Goal: Task Accomplishment & Management: Manage account settings

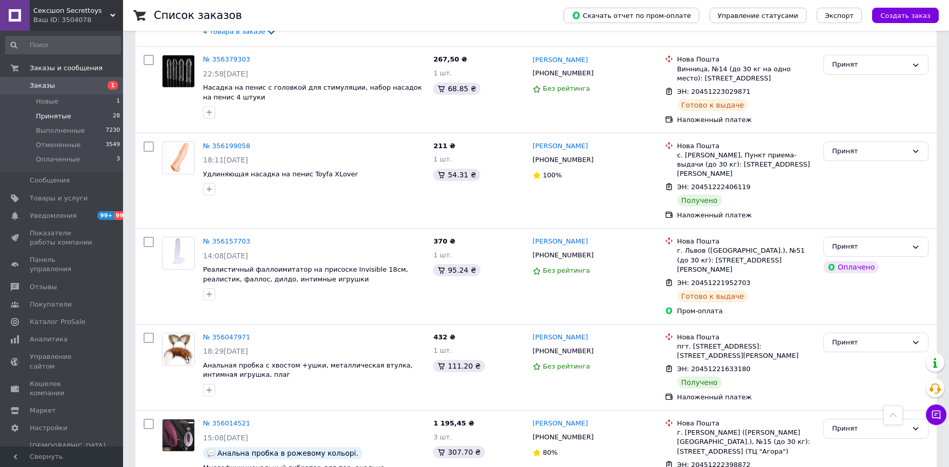
scroll to position [2372, 0]
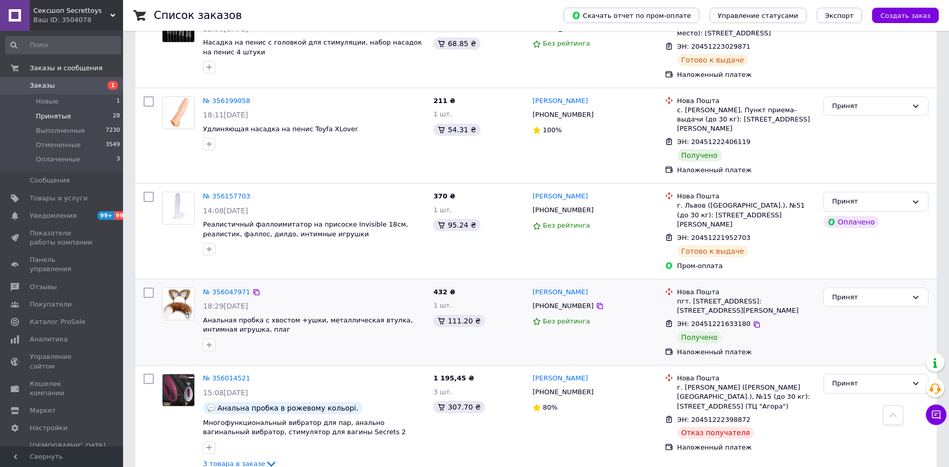
drag, startPoint x: 598, startPoint y: 147, endPoint x: 542, endPoint y: 144, distance: 55.9
click at [542, 283] on div "[PERSON_NAME] [PHONE_NUMBER] Без рейтинга" at bounding box center [594, 321] width 132 height 77
copy link "[PERSON_NAME]"
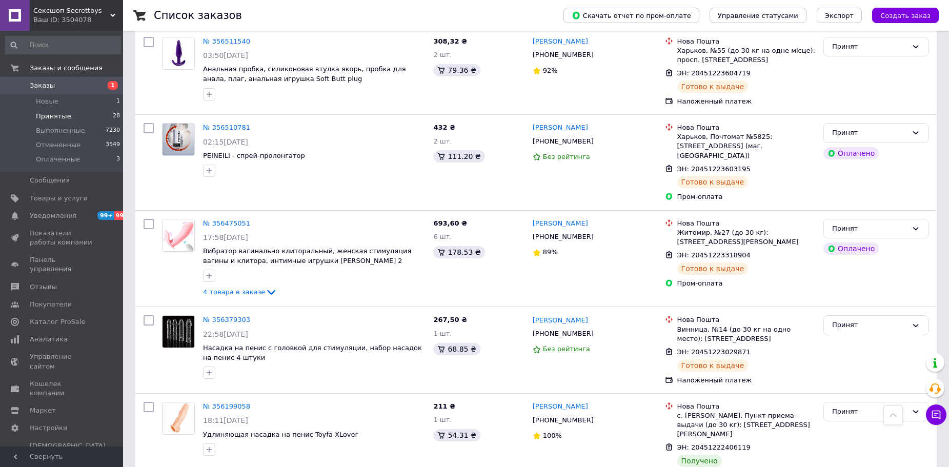
scroll to position [2064, 0]
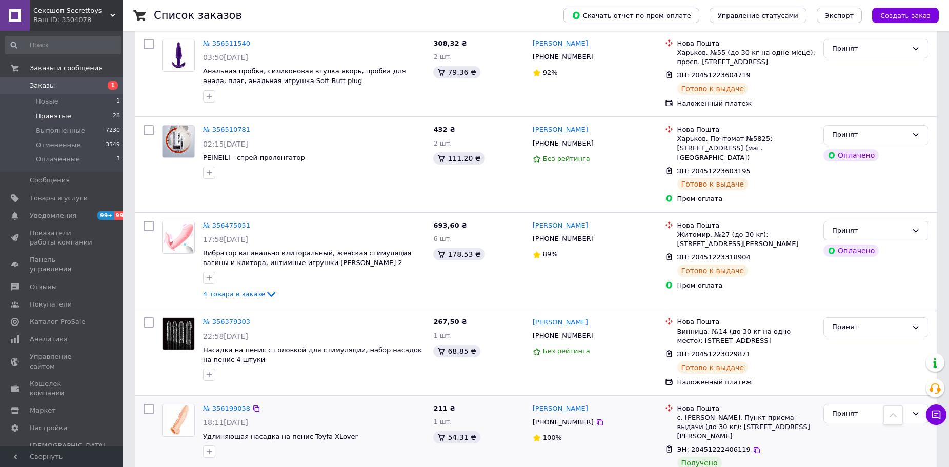
drag, startPoint x: 560, startPoint y: 282, endPoint x: 543, endPoint y: 281, distance: 16.9
click at [543, 403] on div "[PERSON_NAME]" at bounding box center [594, 409] width 126 height 12
copy link "[PERSON_NAME]"
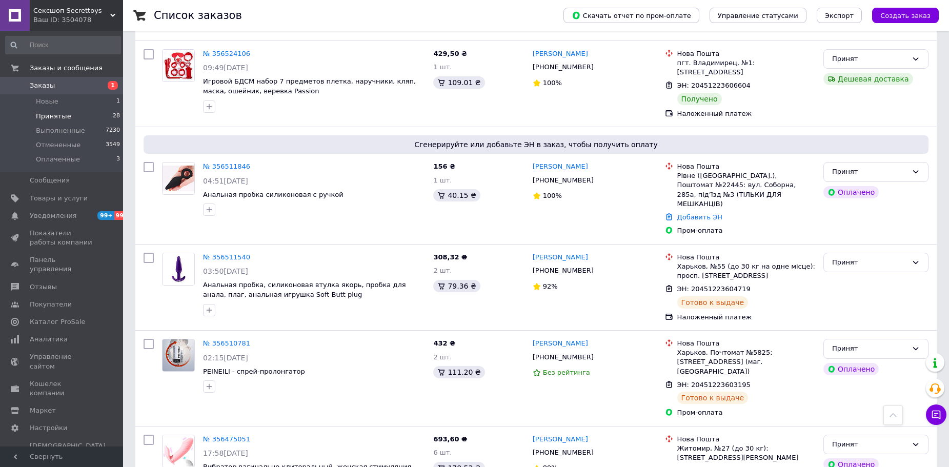
scroll to position [1706, 0]
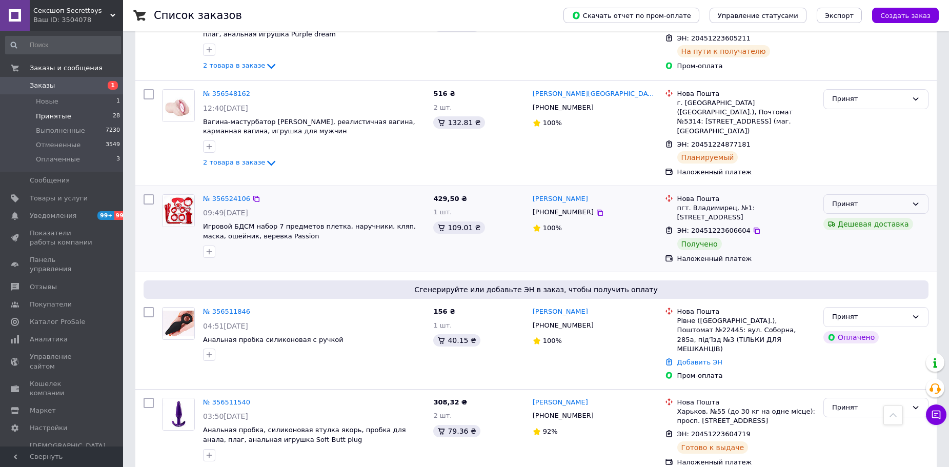
click at [903, 199] on div "Принят" at bounding box center [869, 204] width 75 height 11
click at [890, 216] on li "Выполнен" at bounding box center [876, 225] width 104 height 19
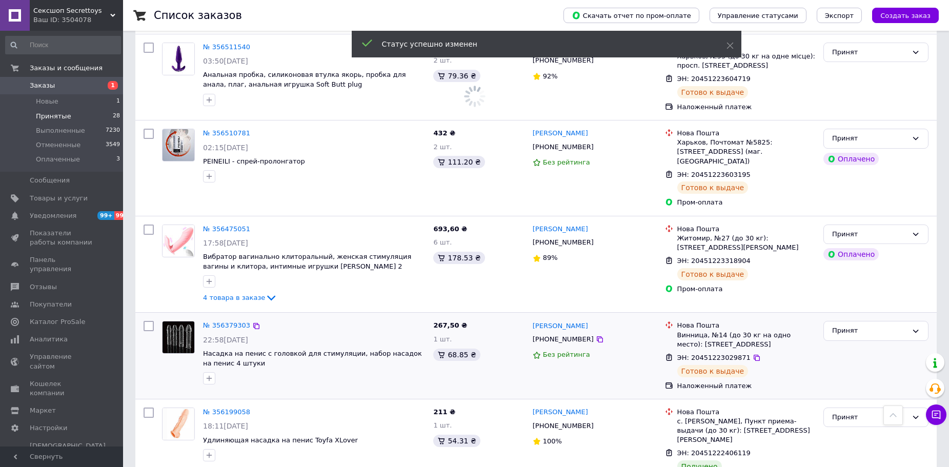
scroll to position [2064, 0]
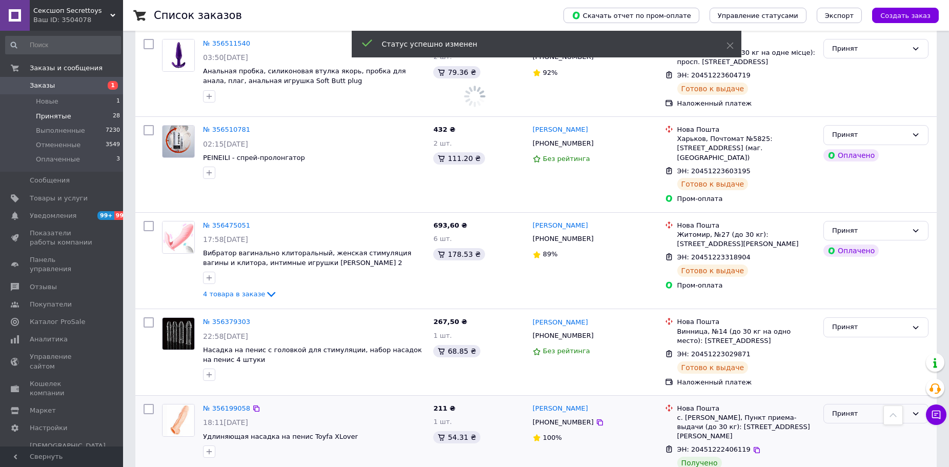
click at [838, 404] on div "Принят" at bounding box center [875, 414] width 105 height 20
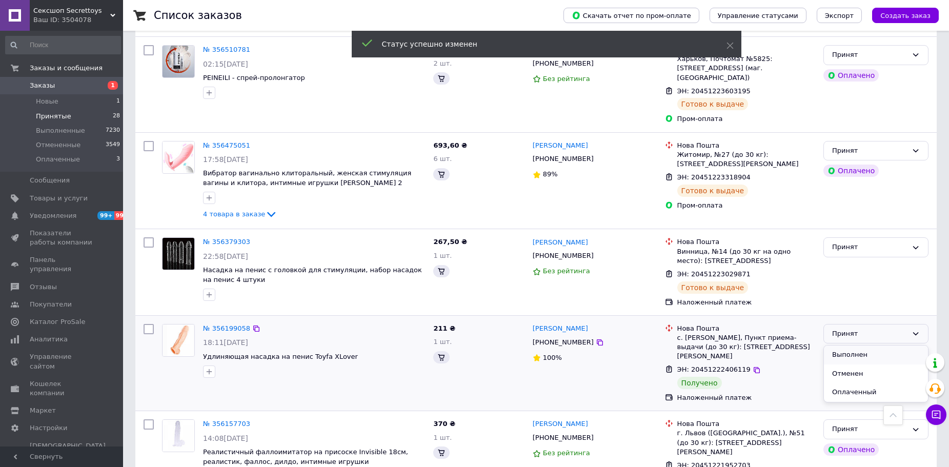
click at [851, 345] on li "Выполнен" at bounding box center [876, 354] width 104 height 19
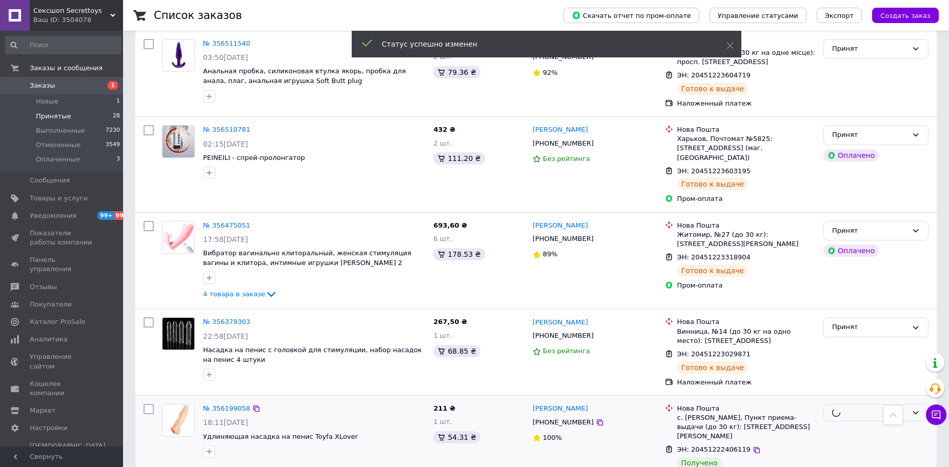
scroll to position [2269, 0]
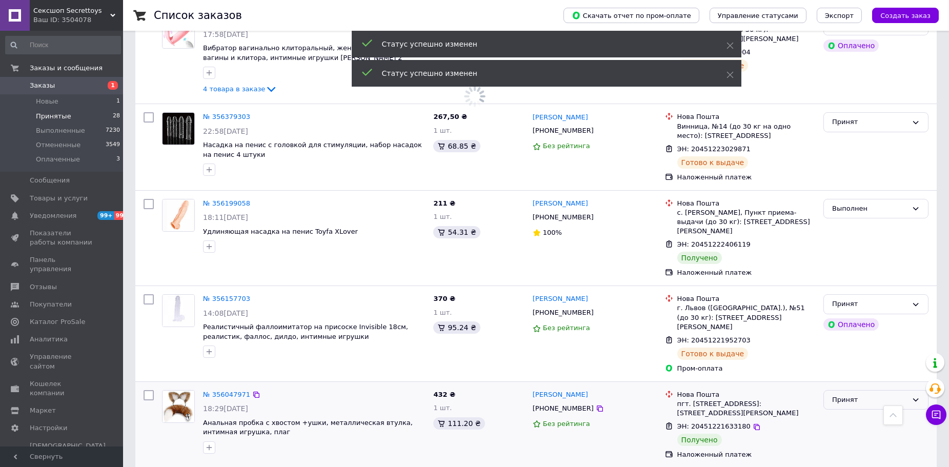
click at [856, 395] on div "Принят" at bounding box center [869, 400] width 75 height 11
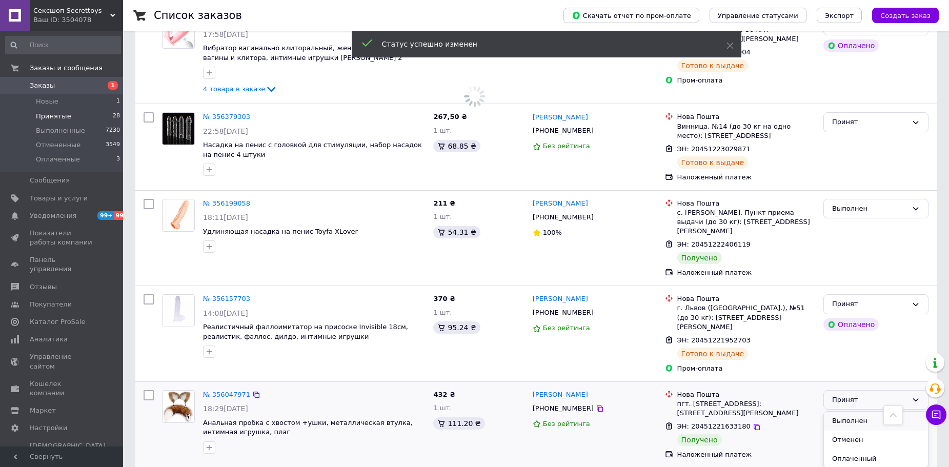
click at [858, 412] on li "Выполнен" at bounding box center [876, 421] width 104 height 19
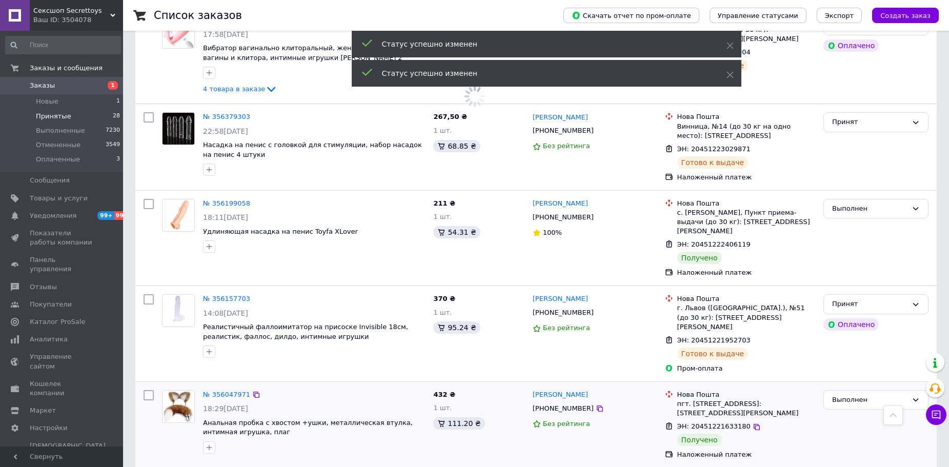
click at [150, 390] on input "checkbox" at bounding box center [149, 395] width 10 height 10
checkbox input "true"
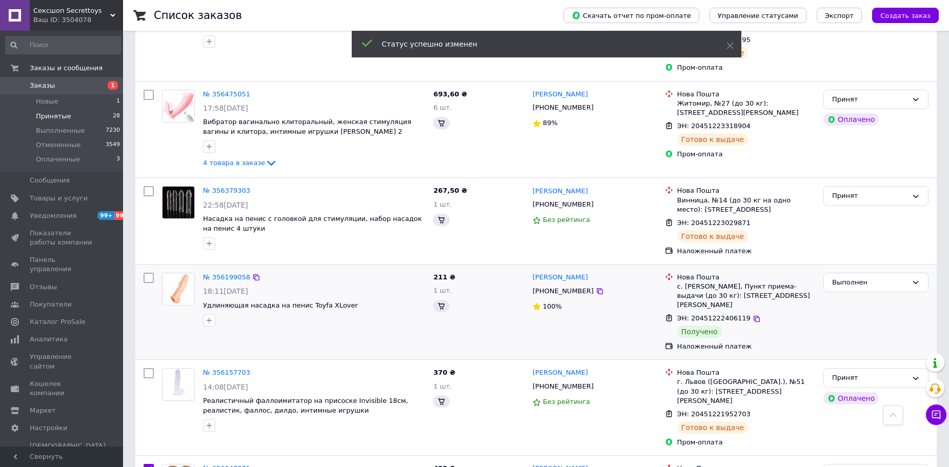
scroll to position [2013, 0]
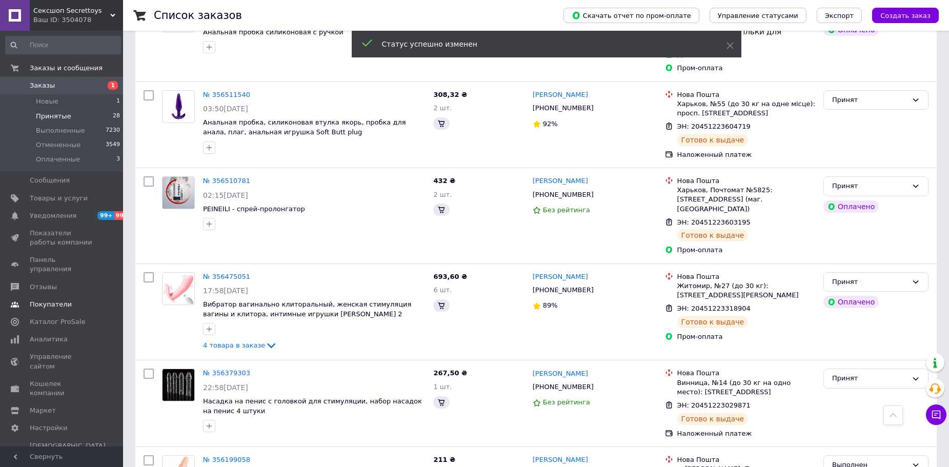
checkbox input "true"
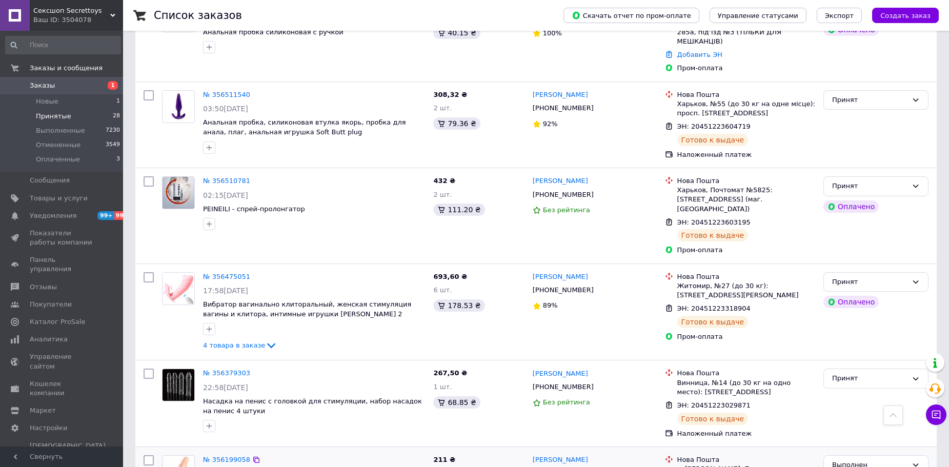
click at [150, 455] on input "checkbox" at bounding box center [149, 460] width 10 height 10
checkbox input "true"
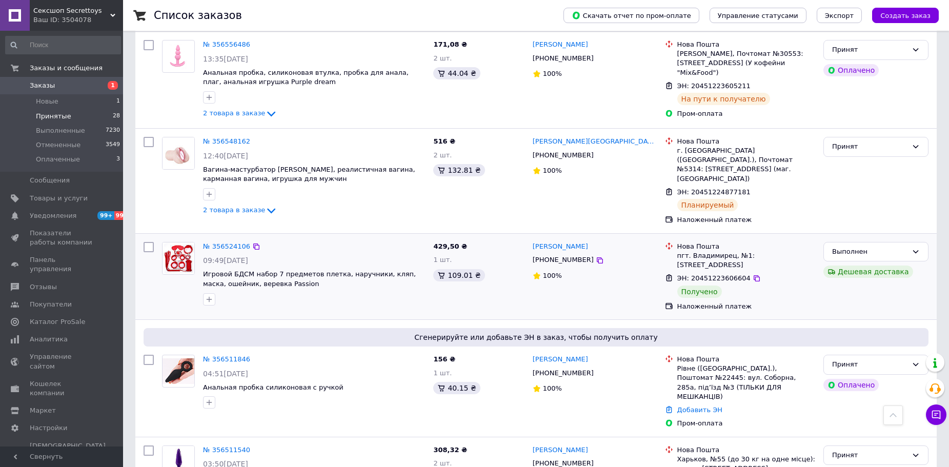
scroll to position [1654, 0]
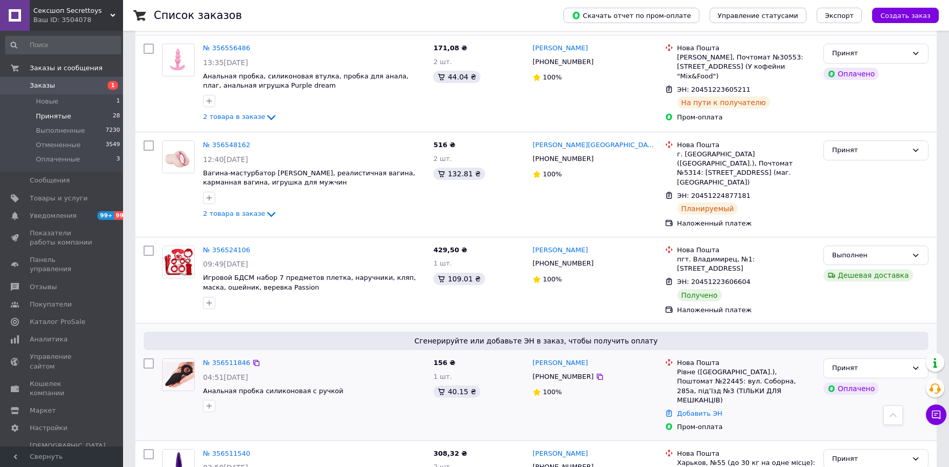
drag, startPoint x: 145, startPoint y: 150, endPoint x: 473, endPoint y: 236, distance: 339.1
click at [144, 245] on input "checkbox" at bounding box center [149, 250] width 10 height 10
checkbox input "true"
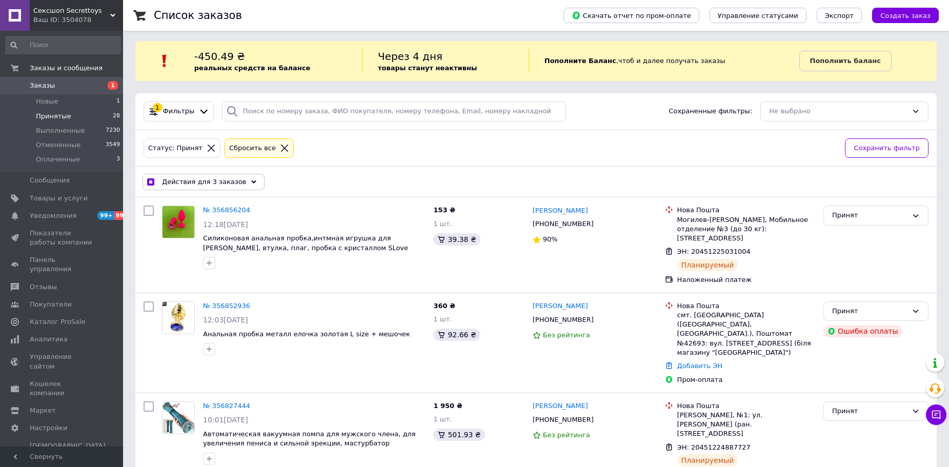
scroll to position [0, 0]
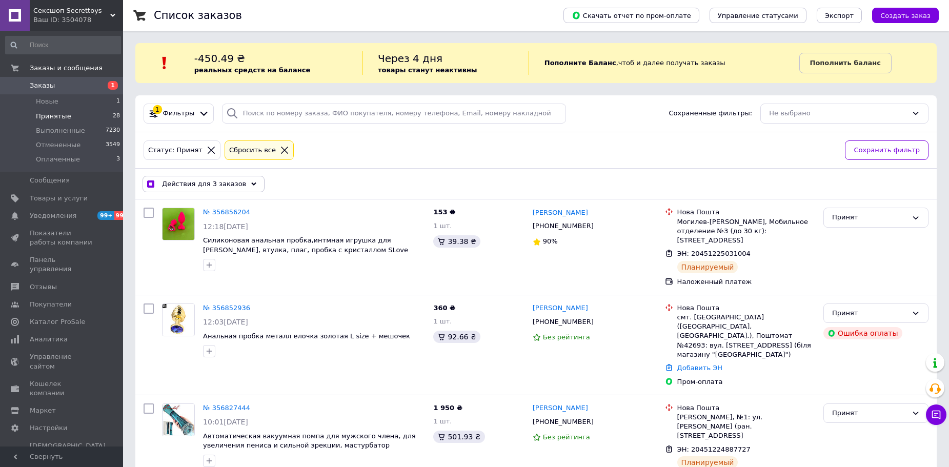
click at [216, 177] on div "Действия для 3 заказов" at bounding box center [203, 184] width 122 height 16
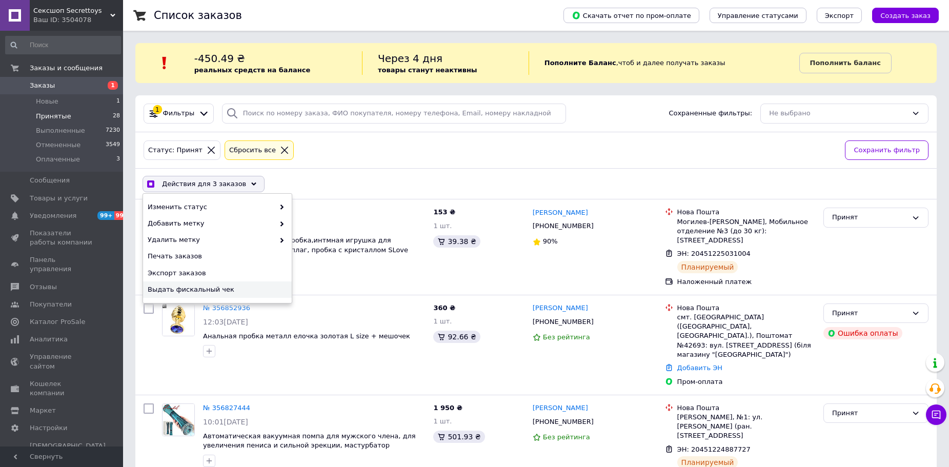
click at [223, 284] on div "Выдать фискальный чек" at bounding box center [217, 289] width 149 height 16
checkbox input "true"
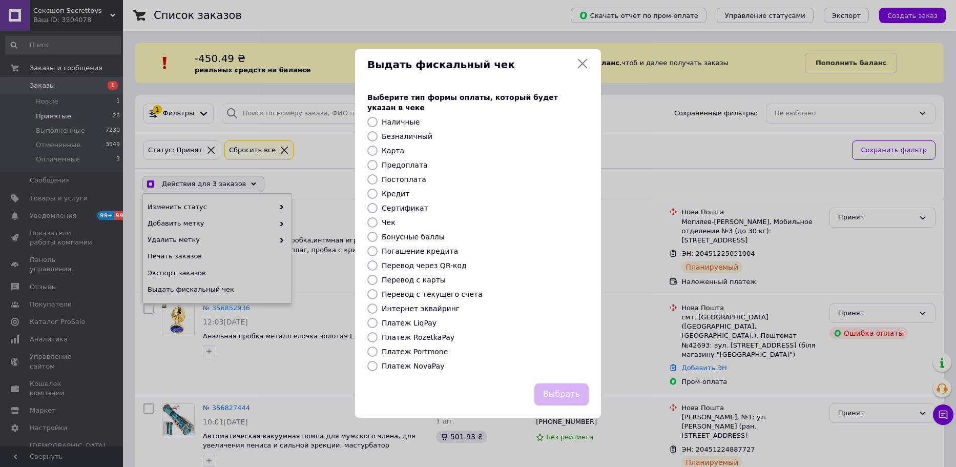
click at [398, 132] on label "Безналичный" at bounding box center [407, 136] width 51 height 8
click at [378, 131] on input "Безналичный" at bounding box center [372, 136] width 10 height 10
radio input "true"
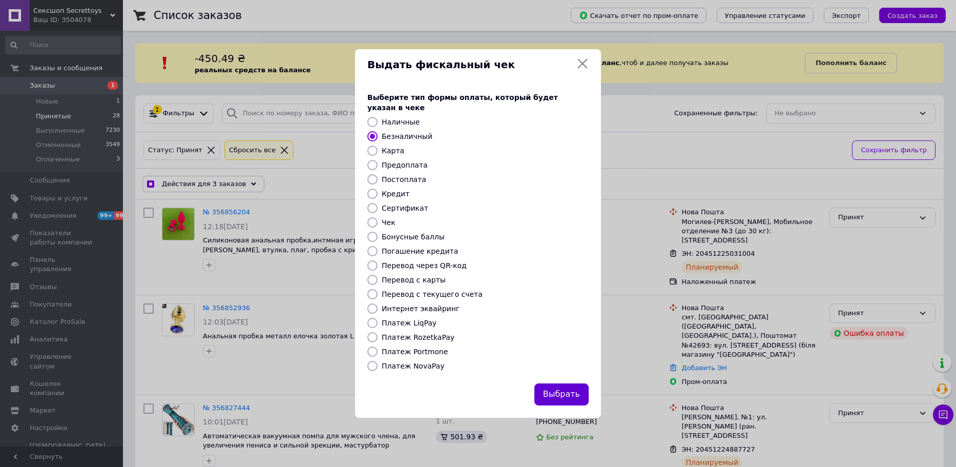
click at [547, 388] on button "Выбрать" at bounding box center [562, 394] width 54 height 22
checkbox input "true"
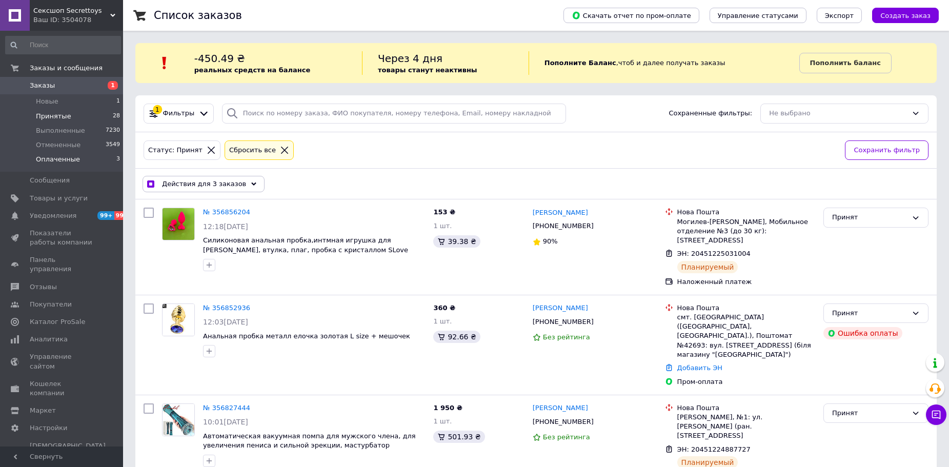
click at [67, 158] on span "Оплаченные" at bounding box center [58, 159] width 44 height 9
checkbox input "false"
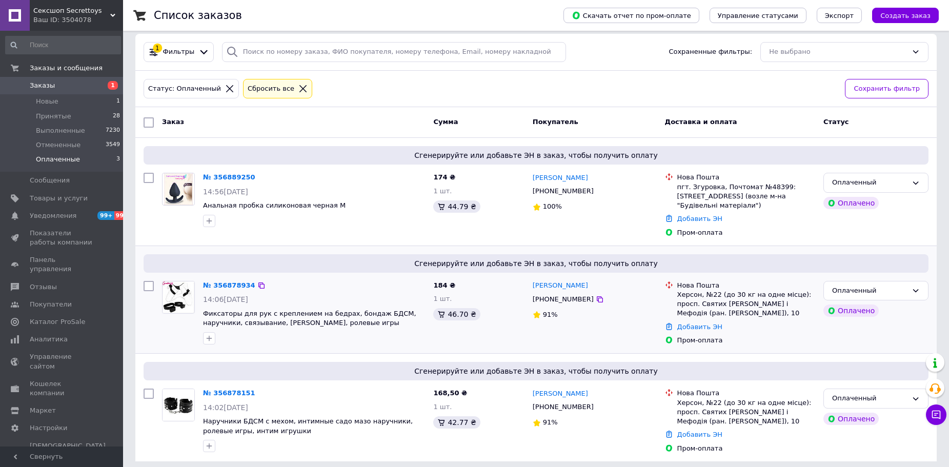
scroll to position [68, 0]
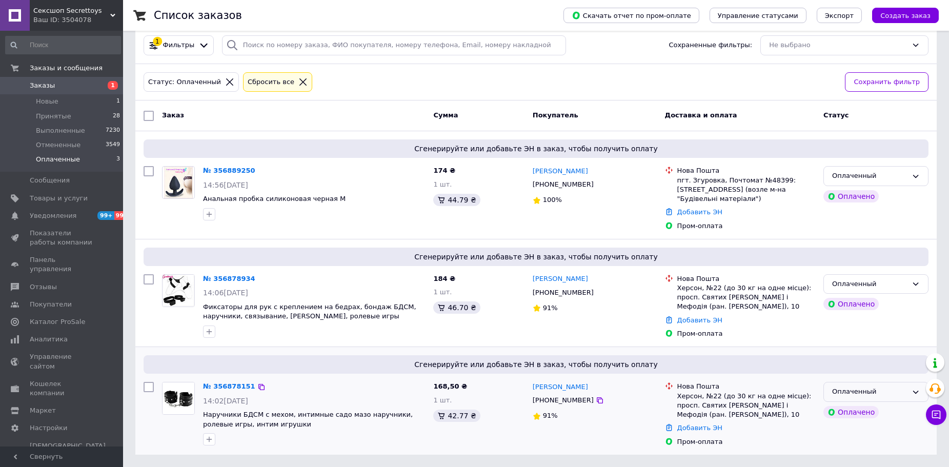
click at [865, 398] on div "Оплаченный" at bounding box center [875, 392] width 105 height 20
click at [863, 418] on li "Принят" at bounding box center [876, 413] width 104 height 19
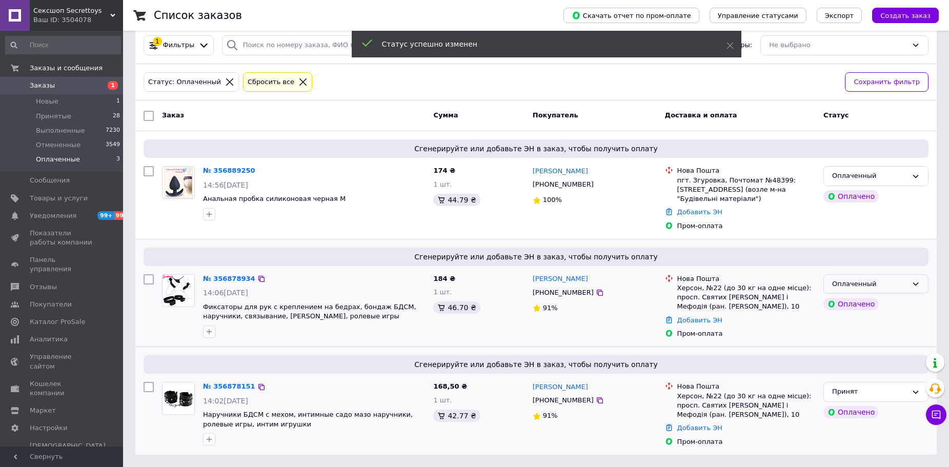
click at [870, 277] on div "Оплаченный" at bounding box center [875, 284] width 105 height 20
click at [872, 303] on li "Принят" at bounding box center [876, 305] width 104 height 19
click at [871, 174] on div "Оплаченный" at bounding box center [869, 176] width 75 height 11
click at [854, 196] on li "Принят" at bounding box center [876, 197] width 104 height 19
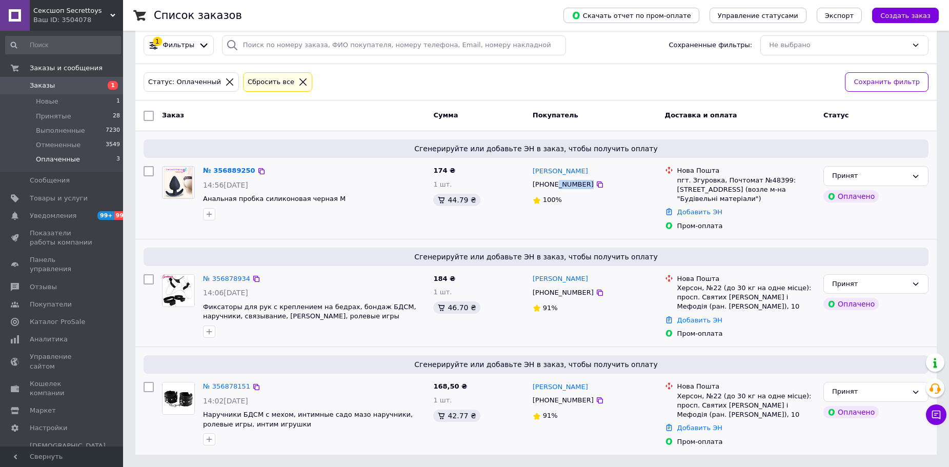
drag, startPoint x: 554, startPoint y: 185, endPoint x: 630, endPoint y: 182, distance: 76.9
click at [630, 182] on div "[PHONE_NUMBER]" at bounding box center [594, 184] width 126 height 11
click at [630, 229] on div "[PERSON_NAME] [PHONE_NUMBER] 100%" at bounding box center [594, 198] width 132 height 73
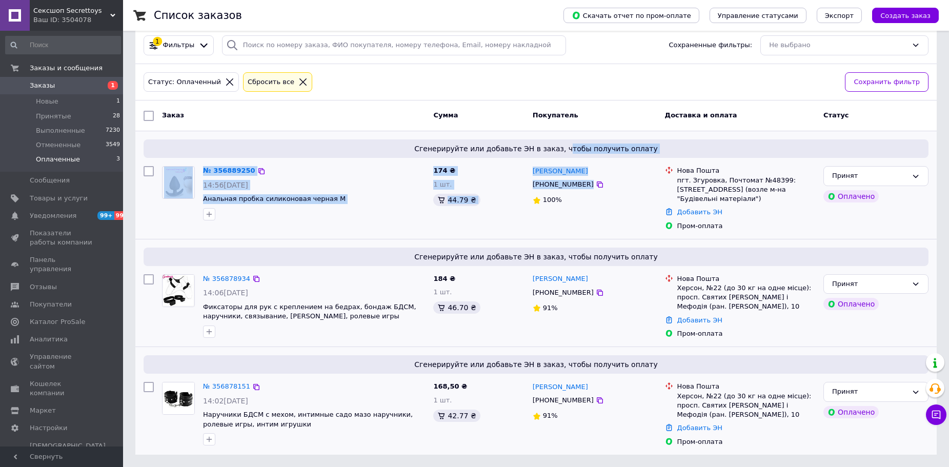
drag, startPoint x: 570, startPoint y: 160, endPoint x: 598, endPoint y: 183, distance: 36.7
click at [598, 183] on div "Сгенерируйте или добавьте ЭН в заказ, чтобы получить оплату № 356889250 14:56[D…" at bounding box center [535, 185] width 801 height 108
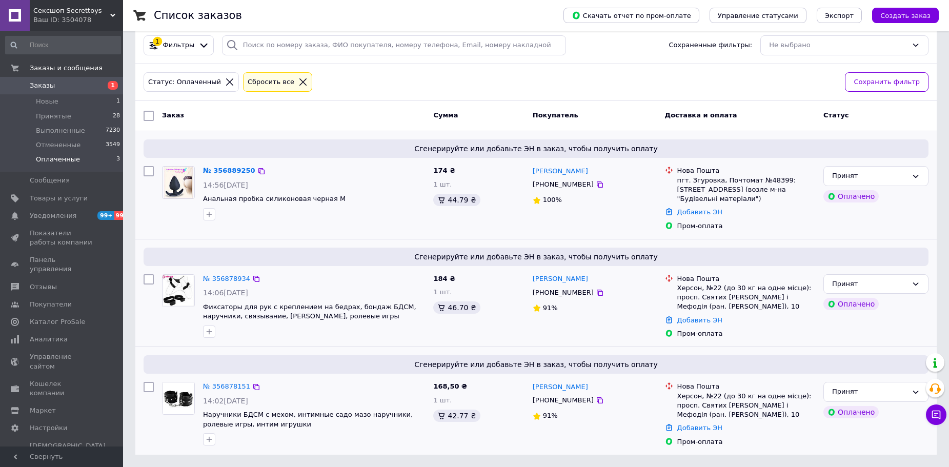
click at [658, 224] on div "[PERSON_NAME] [PHONE_NUMBER] 100%" at bounding box center [594, 198] width 132 height 73
click at [34, 104] on li "Новые 1" at bounding box center [63, 101] width 126 height 14
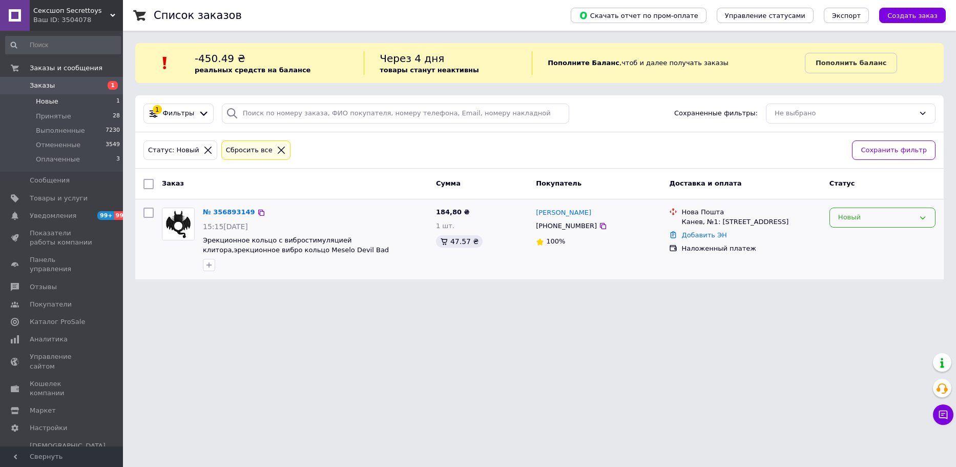
click at [867, 216] on div "Новый" at bounding box center [876, 217] width 76 height 11
click at [868, 231] on li "Принят" at bounding box center [882, 239] width 105 height 19
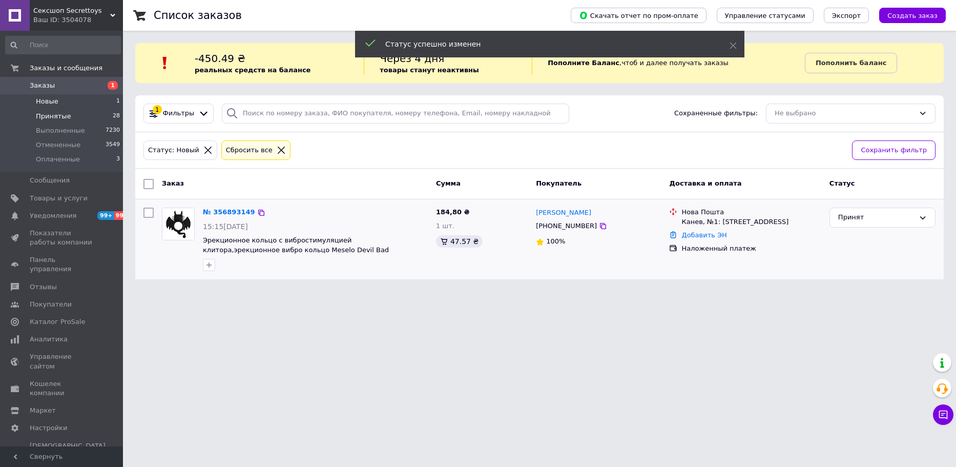
click at [69, 115] on li "Принятые 28" at bounding box center [63, 116] width 126 height 14
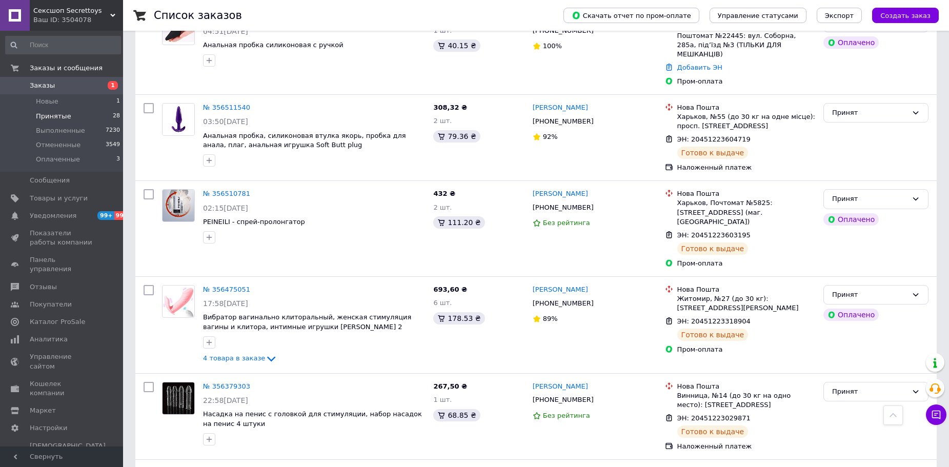
scroll to position [2358, 0]
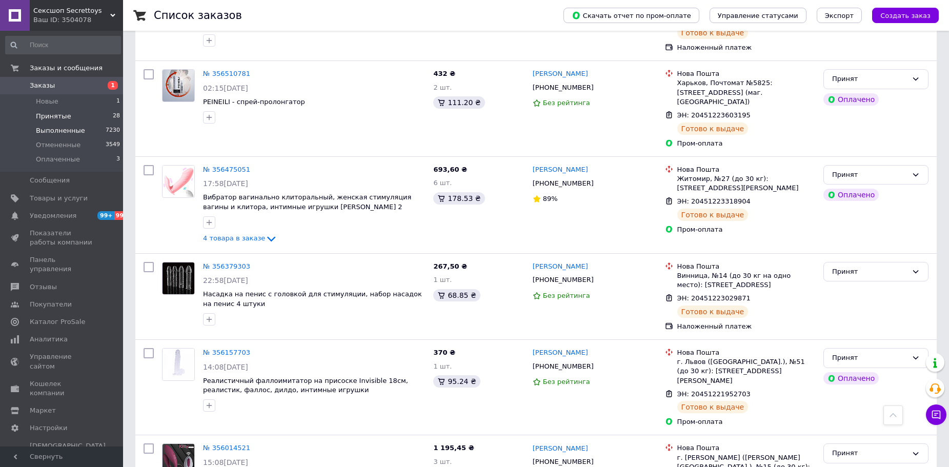
click at [58, 130] on span "Выполненные" at bounding box center [60, 130] width 49 height 9
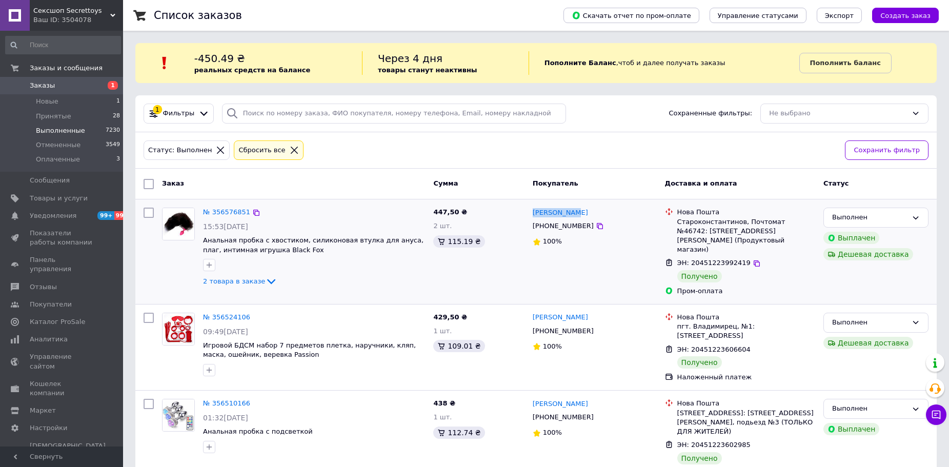
drag, startPoint x: 591, startPoint y: 213, endPoint x: 547, endPoint y: 201, distance: 46.0
click at [547, 201] on div "№ 356576851 15:53[DATE] Анальная пробка с хвостиком, силиконовая втулка для ану…" at bounding box center [535, 251] width 801 height 105
copy link "[PERSON_NAME]"
drag, startPoint x: 592, startPoint y: 314, endPoint x: 516, endPoint y: 310, distance: 75.9
click at [516, 310] on div "№ 356524106 09:49[DATE] Игровой БДСМ набор 7 предметов плетка, наручники, кляп,…" at bounding box center [535, 347] width 793 height 77
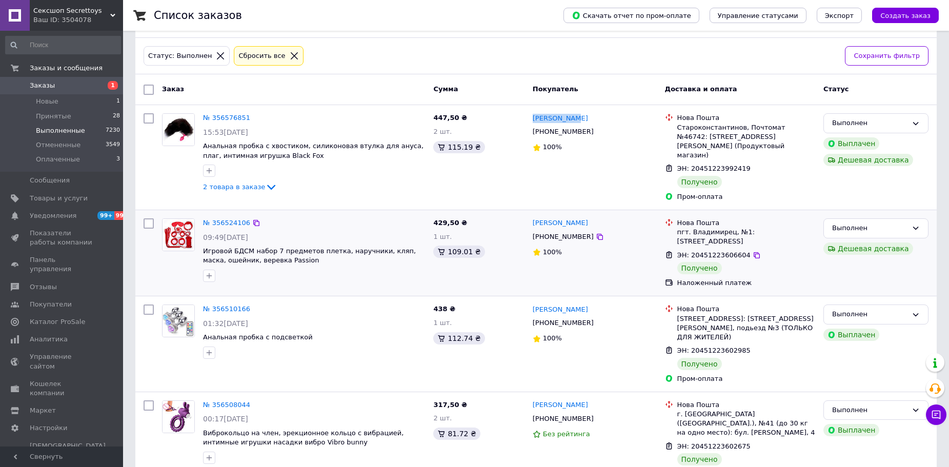
scroll to position [103, 0]
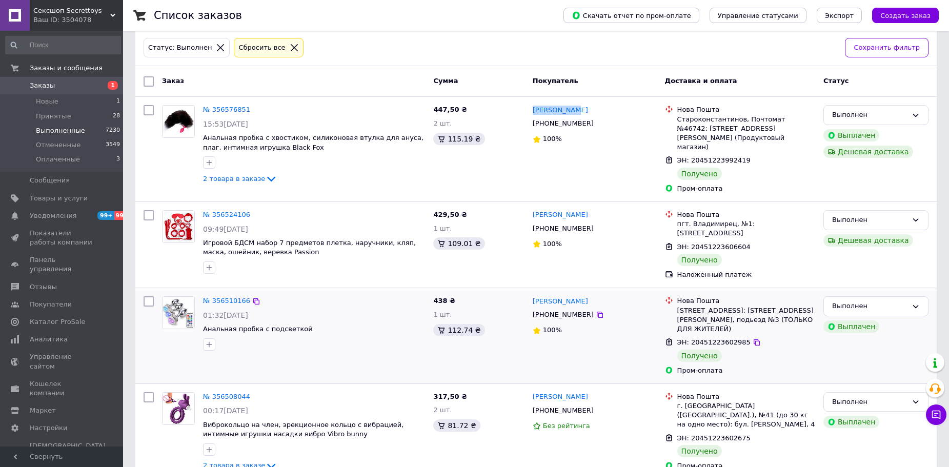
drag, startPoint x: 595, startPoint y: 289, endPoint x: 551, endPoint y: 279, distance: 44.8
click at [551, 292] on div "[PERSON_NAME] [PHONE_NUMBER] 100%" at bounding box center [594, 335] width 132 height 87
copy link "[PERSON_NAME]"
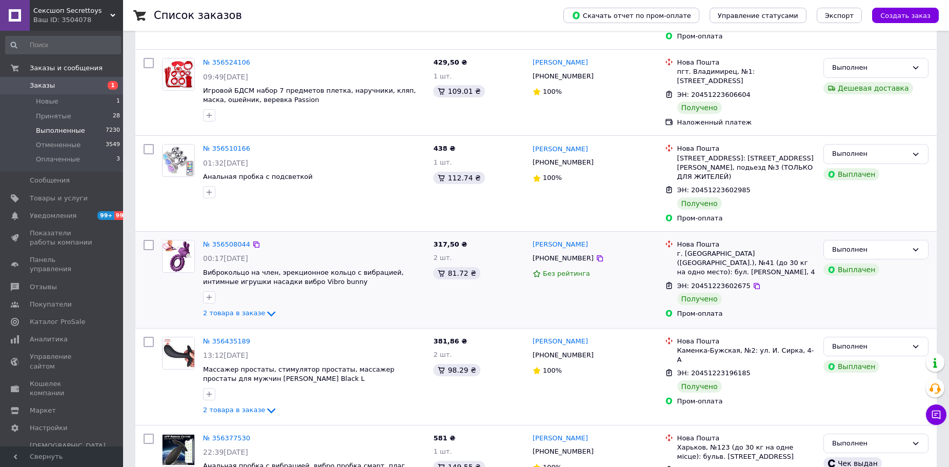
scroll to position [256, 0]
drag, startPoint x: 583, startPoint y: 227, endPoint x: 533, endPoint y: 226, distance: 50.2
click at [533, 237] on div "[PERSON_NAME]" at bounding box center [594, 243] width 126 height 12
copy link "[PERSON_NAME]"
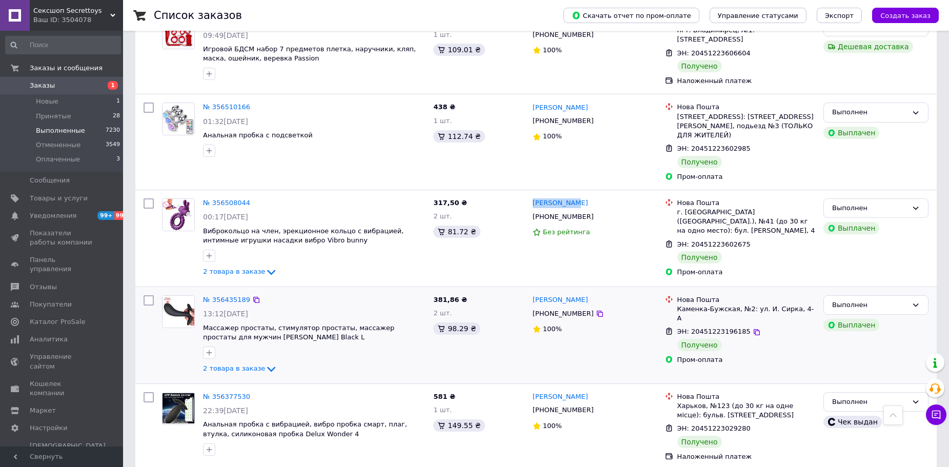
scroll to position [359, 0]
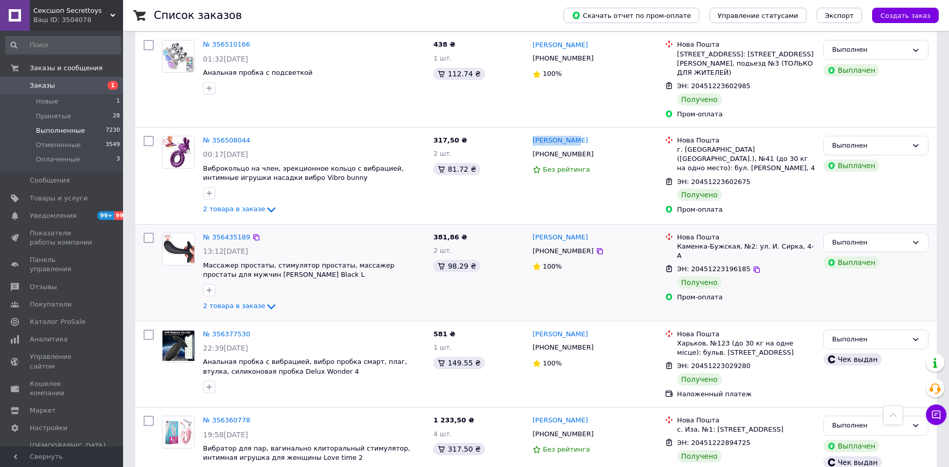
drag, startPoint x: 560, startPoint y: 221, endPoint x: 534, endPoint y: 217, distance: 26.5
click at [534, 229] on div "[PERSON_NAME] [PHONE_NUMBER] 100%" at bounding box center [594, 273] width 132 height 88
copy link "[PERSON_NAME]"
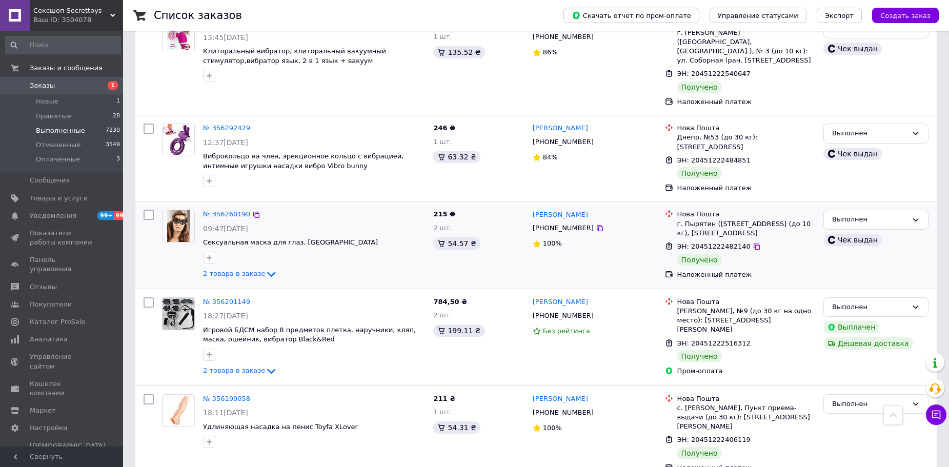
scroll to position [1333, 0]
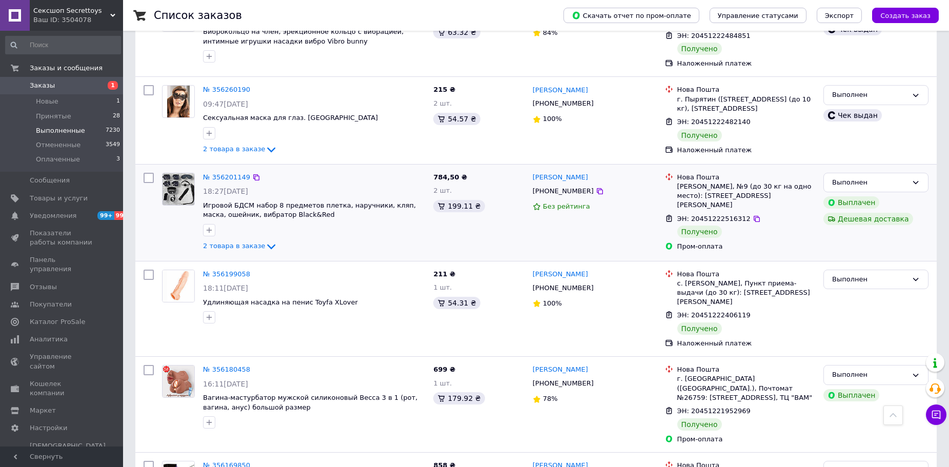
drag, startPoint x: 604, startPoint y: 131, endPoint x: 536, endPoint y: 129, distance: 68.2
click at [536, 169] on div "[PERSON_NAME] [PHONE_NUMBER] Без рейтинга" at bounding box center [594, 213] width 132 height 88
copy link "[PERSON_NAME]"
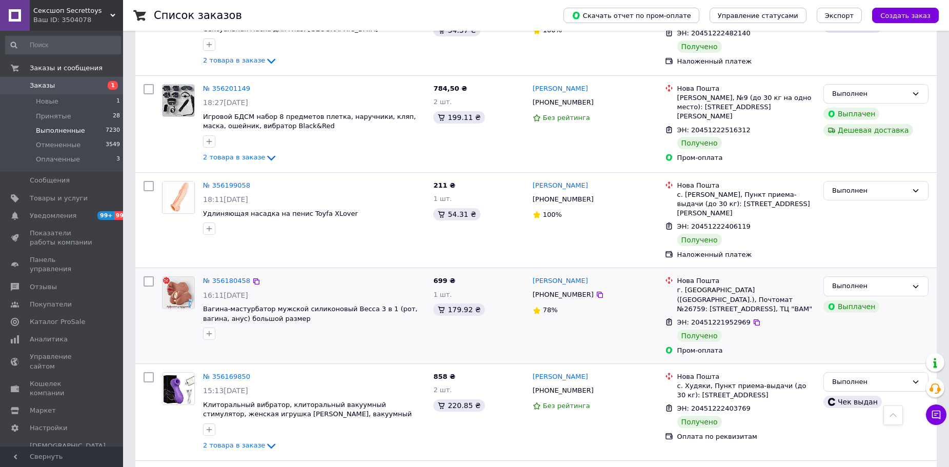
scroll to position [1435, 0]
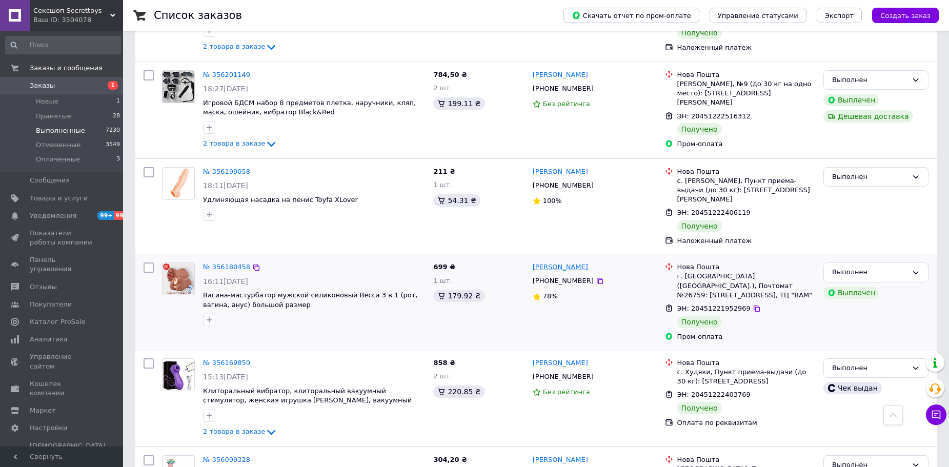
drag, startPoint x: 581, startPoint y: 218, endPoint x: 535, endPoint y: 216, distance: 46.7
click at [535, 261] on div "[PERSON_NAME]" at bounding box center [594, 267] width 126 height 12
copy link "[PERSON_NAME]"
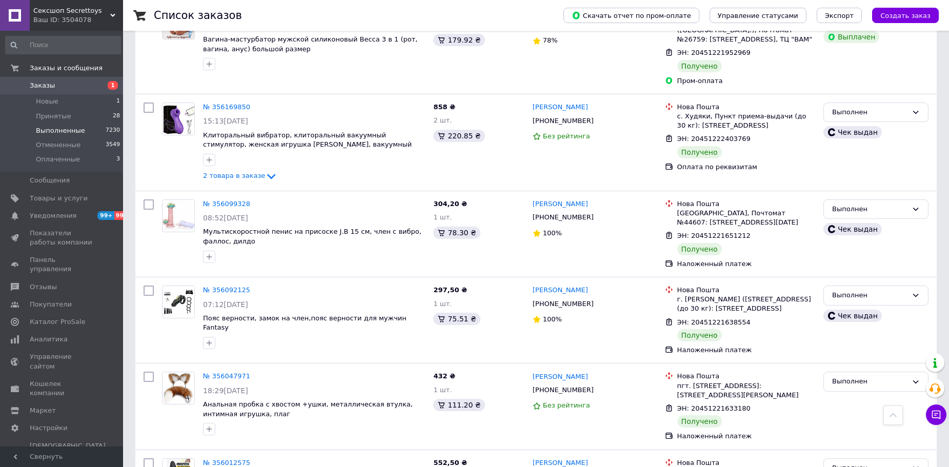
scroll to position [1691, 0]
click at [148, 371] on input "checkbox" at bounding box center [149, 376] width 10 height 10
checkbox input "true"
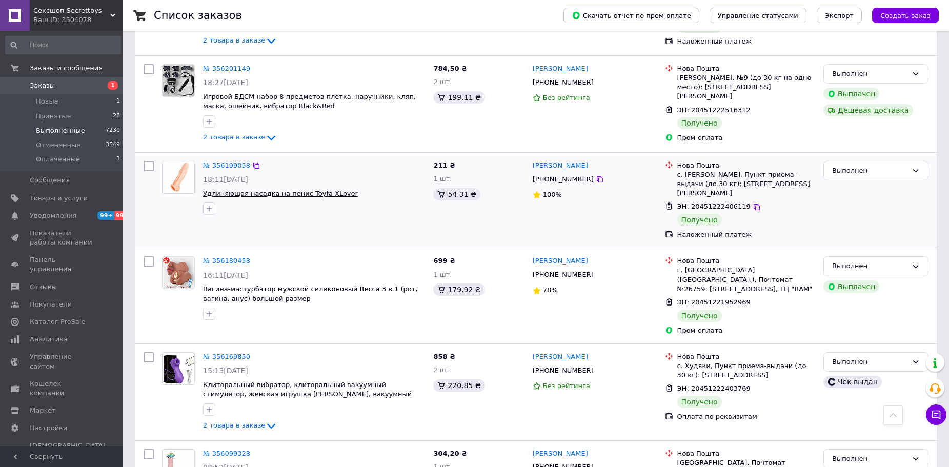
scroll to position [1435, 0]
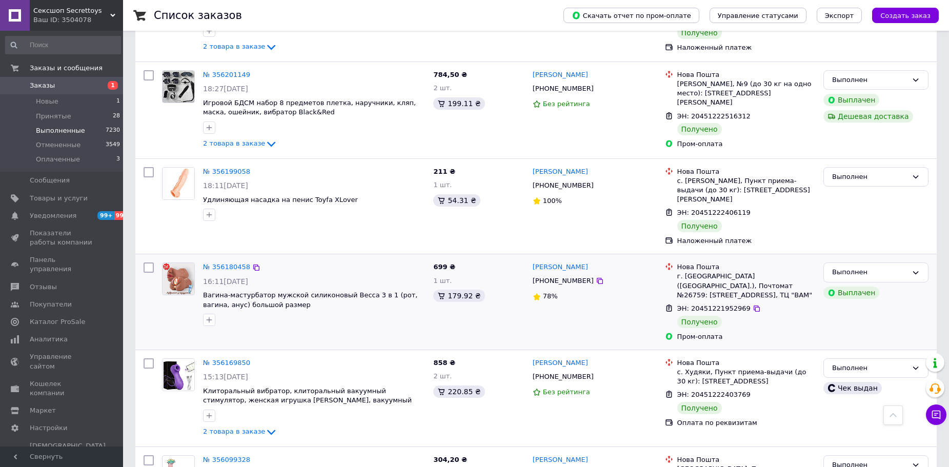
click at [149, 262] on input "checkbox" at bounding box center [149, 267] width 10 height 10
checkbox input "true"
click at [144, 167] on input "checkbox" at bounding box center [149, 172] width 10 height 10
checkbox input "true"
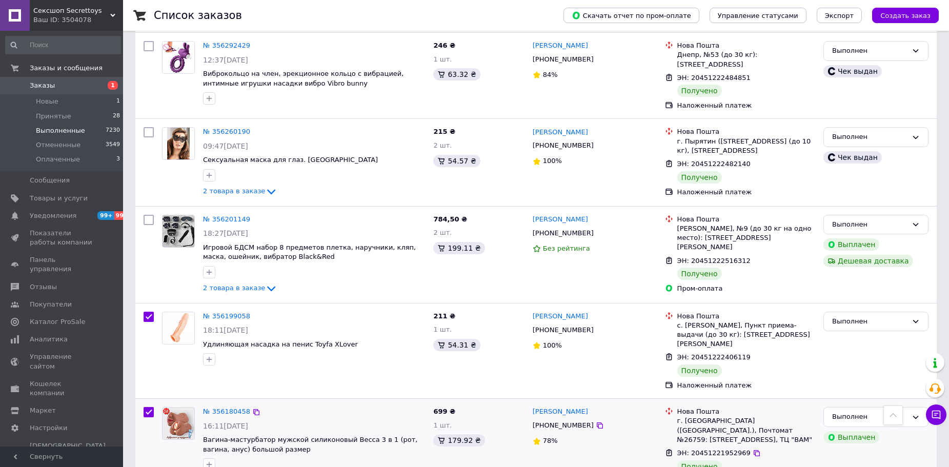
scroll to position [1281, 0]
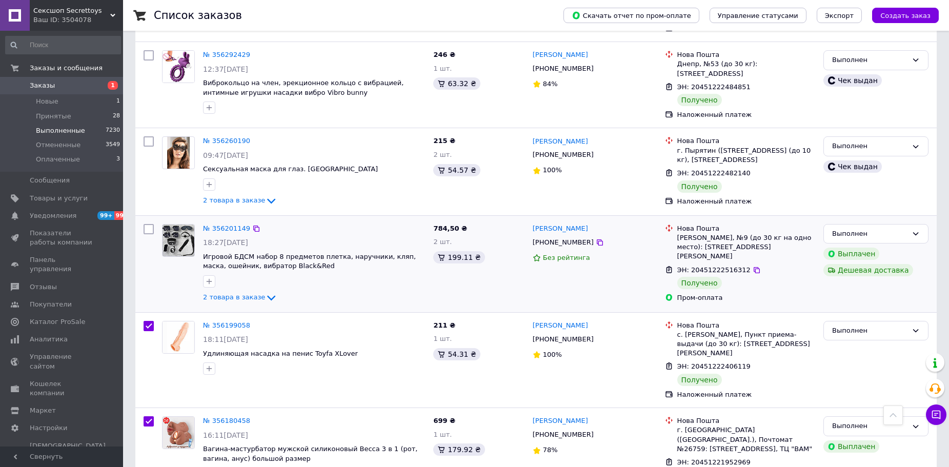
click at [154, 220] on div at bounding box center [148, 264] width 18 height 88
checkbox input "true"
click at [147, 224] on input "checkbox" at bounding box center [149, 229] width 10 height 10
checkbox input "true"
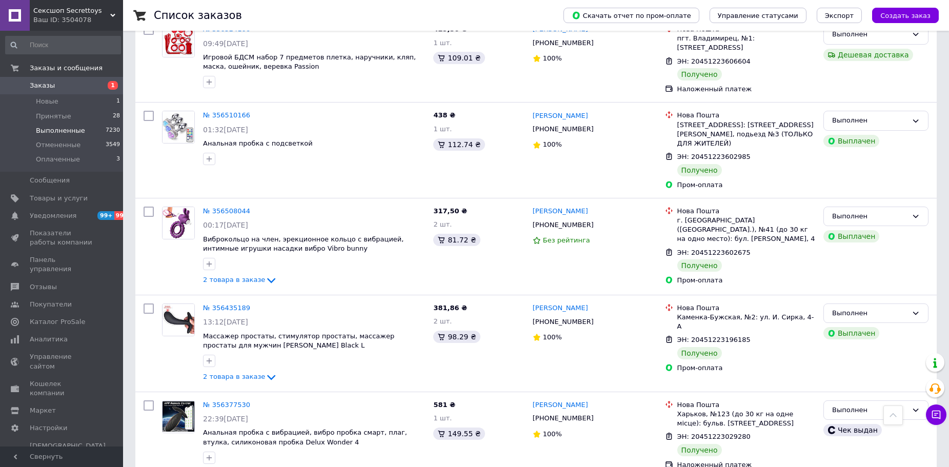
scroll to position [256, 0]
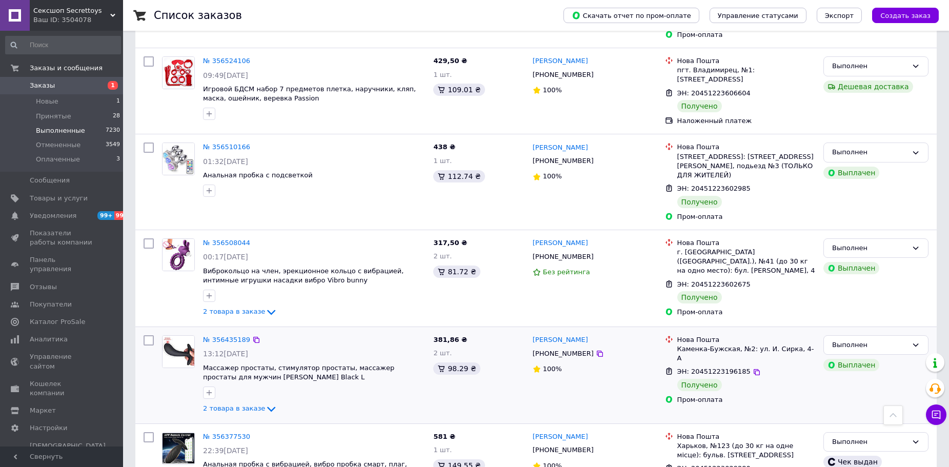
click at [146, 331] on div at bounding box center [148, 375] width 18 height 88
checkbox input "true"
click at [145, 335] on input "checkbox" at bounding box center [149, 340] width 10 height 10
checkbox input "true"
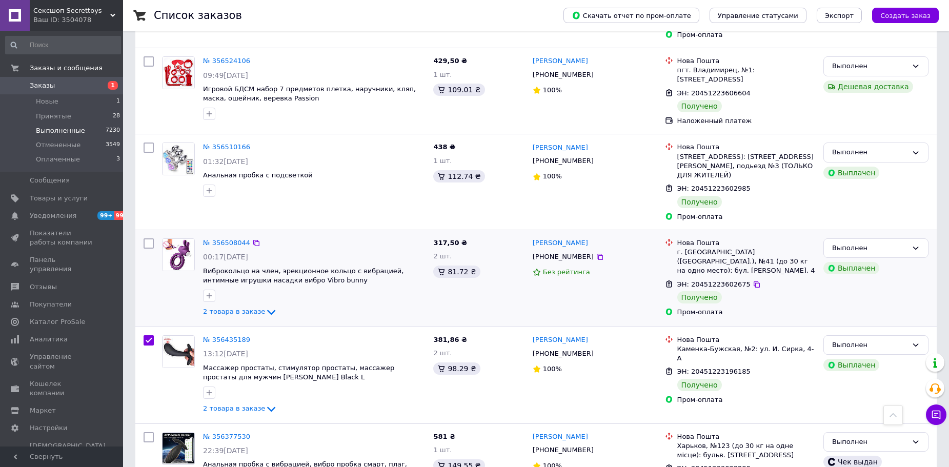
click at [151, 238] on input "checkbox" at bounding box center [149, 243] width 10 height 10
checkbox input "true"
click at [152, 142] on input "checkbox" at bounding box center [149, 147] width 10 height 10
checkbox input "true"
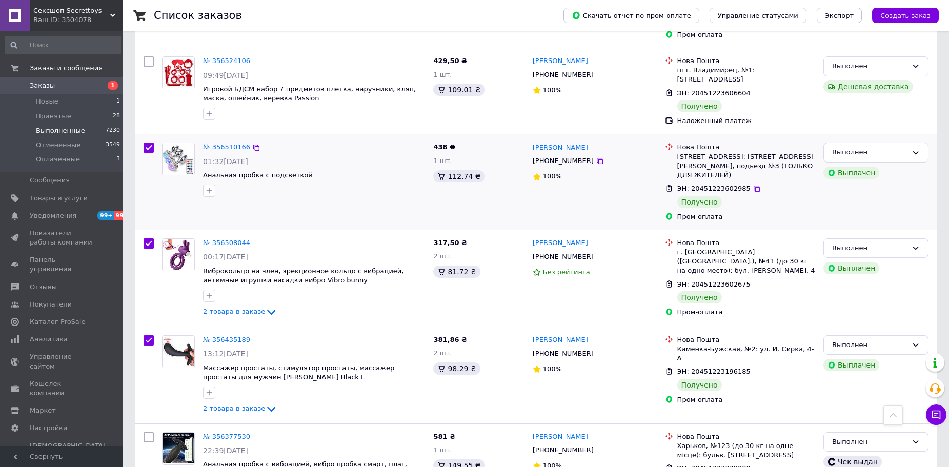
checkbox input "true"
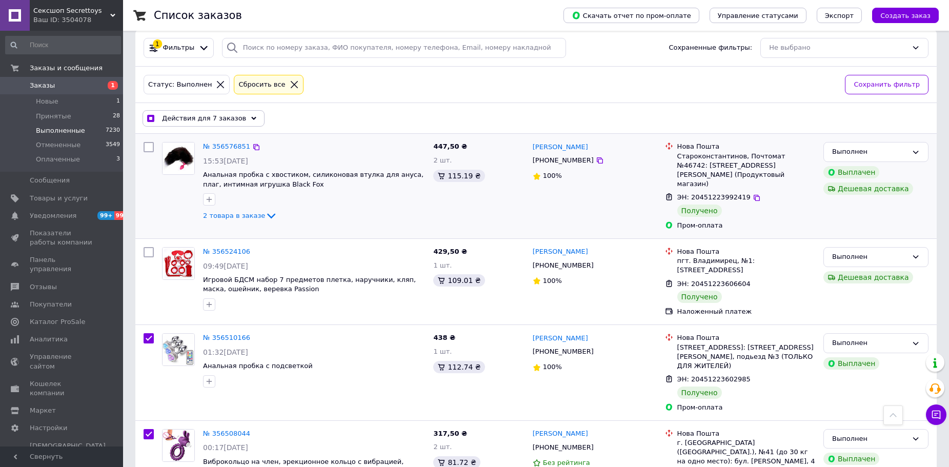
scroll to position [51, 0]
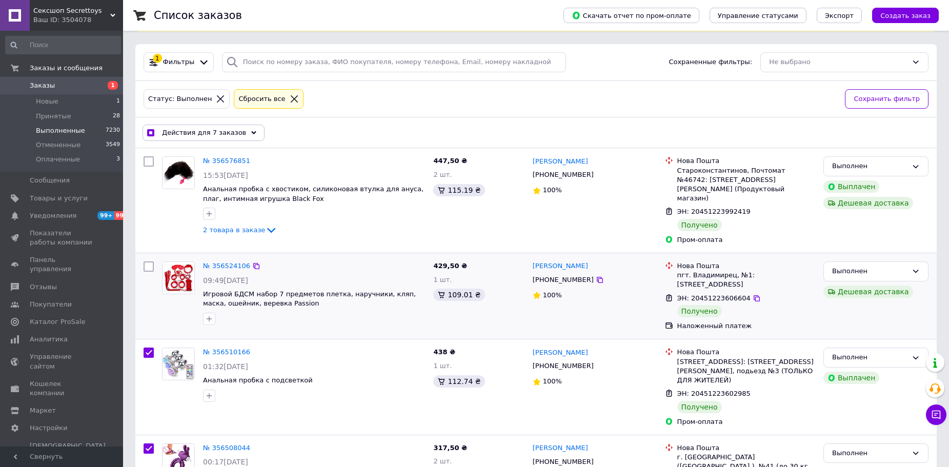
click at [151, 261] on input "checkbox" at bounding box center [149, 266] width 10 height 10
checkbox input "true"
click at [147, 159] on input "checkbox" at bounding box center [149, 161] width 10 height 10
checkbox input "true"
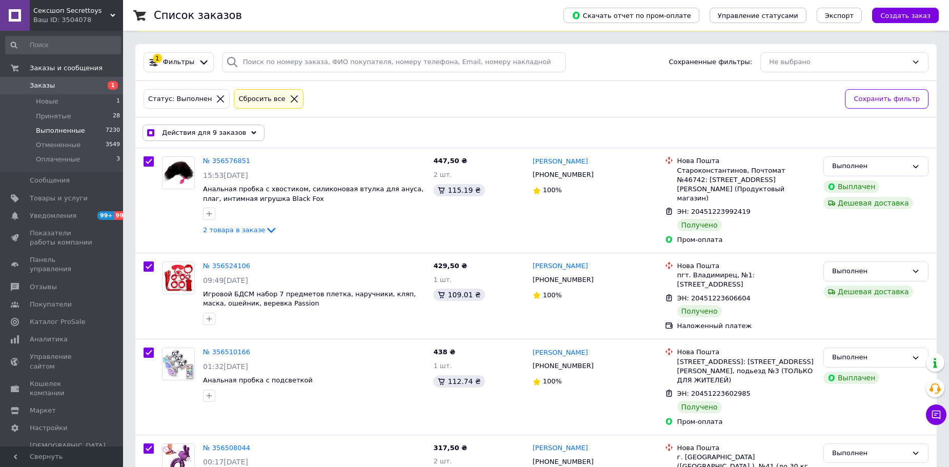
click at [214, 129] on span "Действия для 9 заказов" at bounding box center [204, 132] width 84 height 9
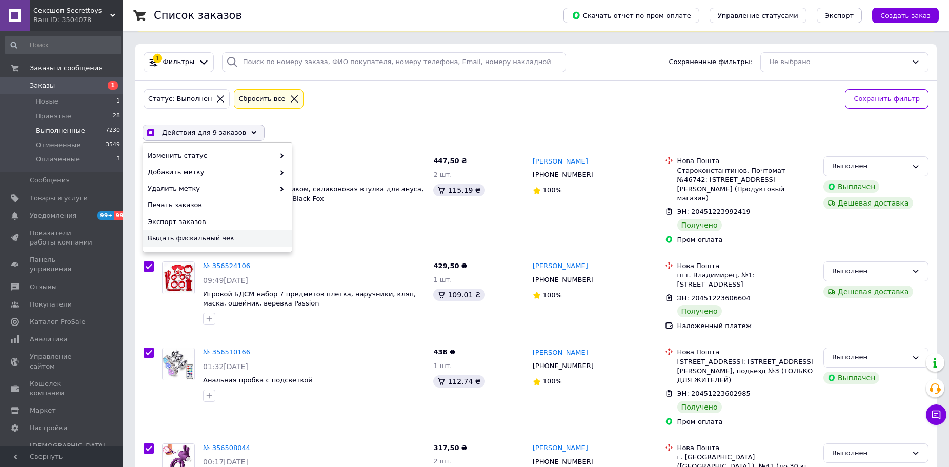
click at [208, 240] on span "Выдать фискальный чек" at bounding box center [216, 238] width 137 height 9
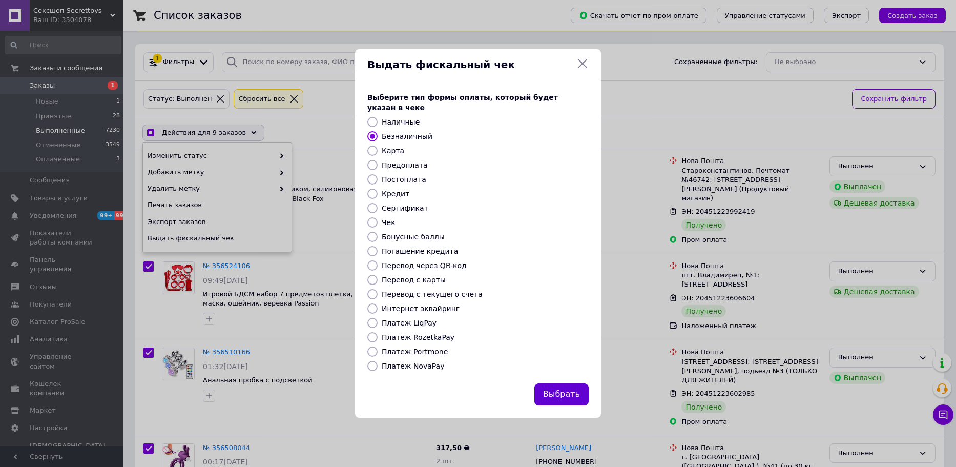
click at [577, 387] on button "Выбрать" at bounding box center [562, 394] width 54 height 22
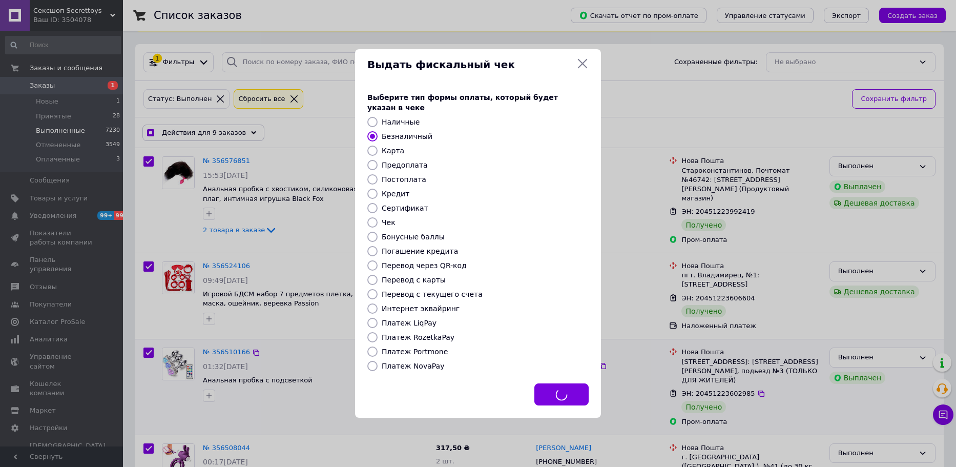
checkbox input "true"
